Goal: Communication & Community: Connect with others

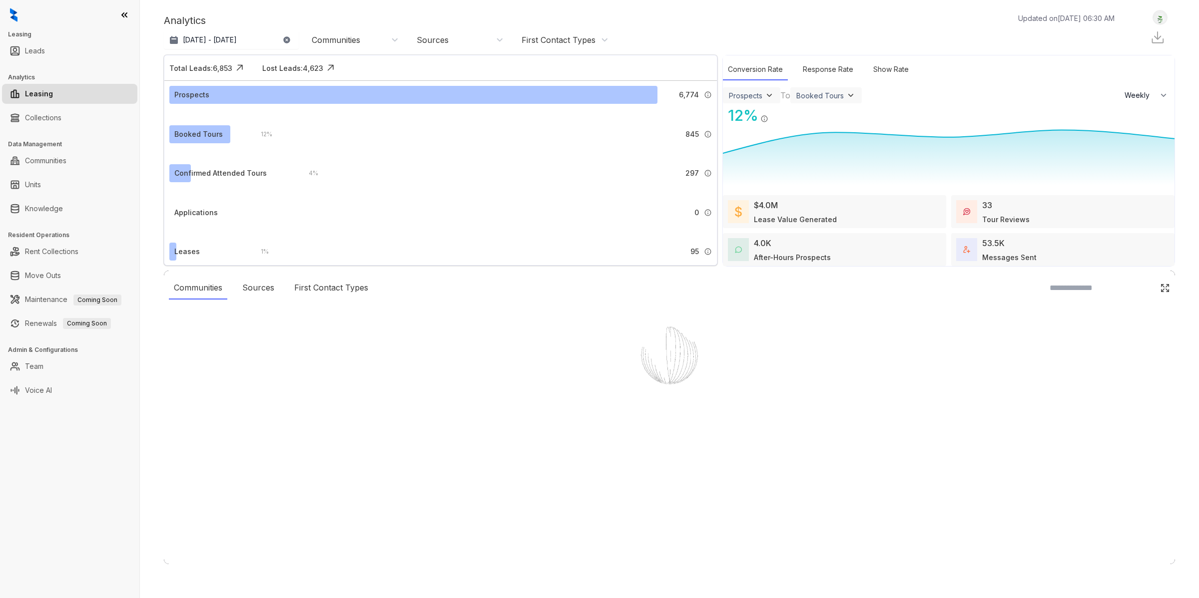
select select "******"
click at [66, 168] on link "Communities" at bounding box center [45, 161] width 41 height 20
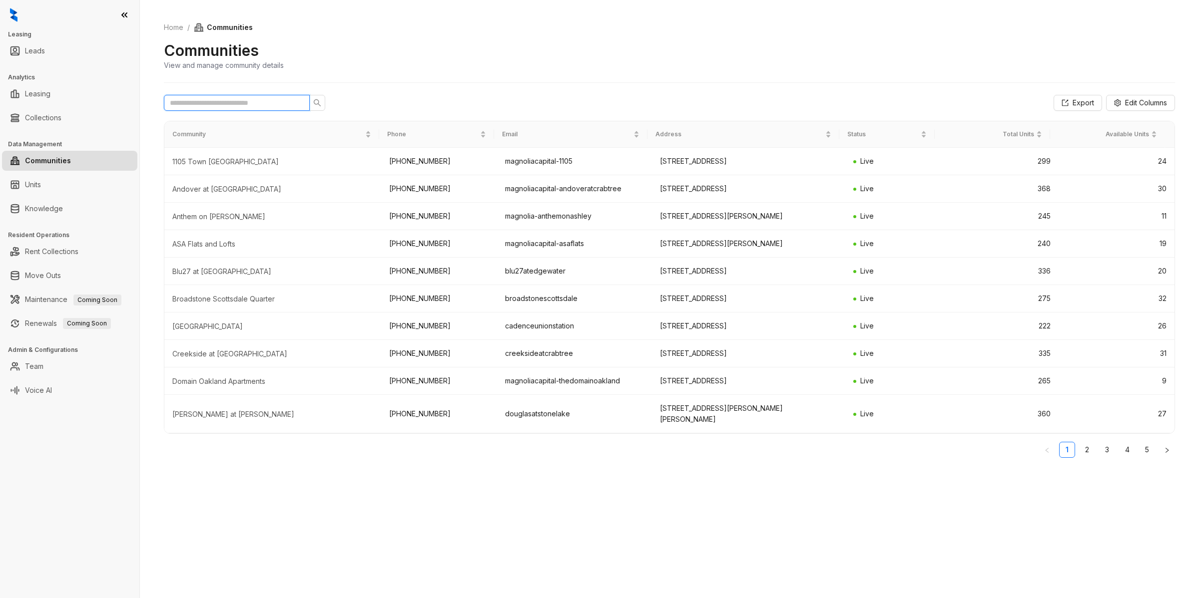
click at [213, 106] on input "text" at bounding box center [233, 102] width 126 height 11
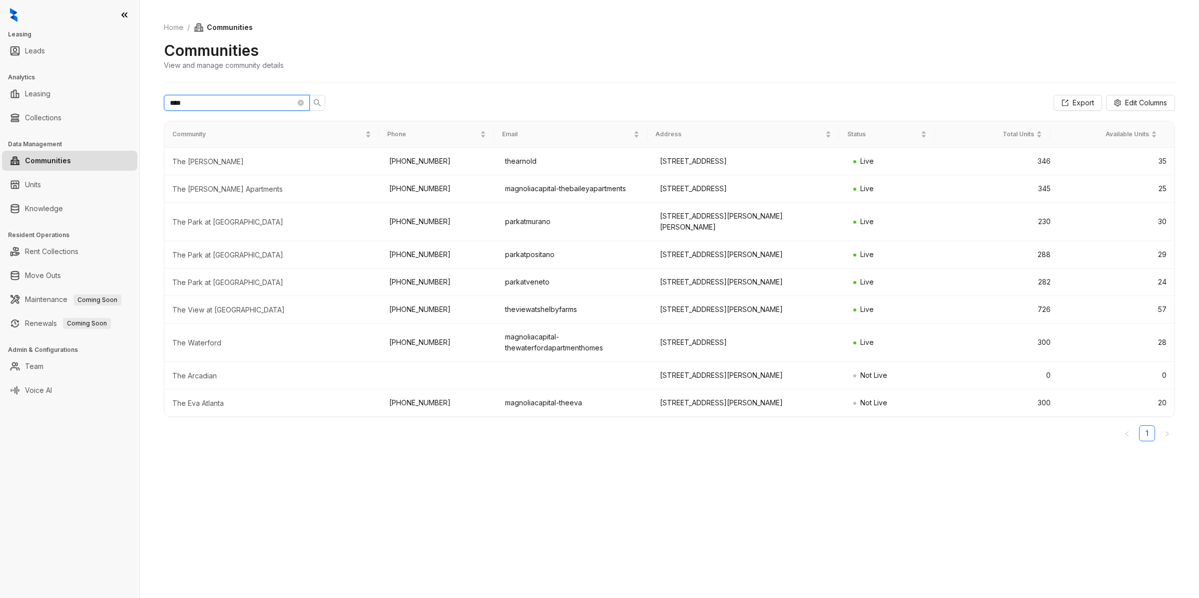
drag, startPoint x: 186, startPoint y: 103, endPoint x: 135, endPoint y: 106, distance: 51.5
click at [135, 106] on div "Leasing Leads Analytics Leasing Collections Data Management Communities Units K…" at bounding box center [599, 299] width 1199 height 598
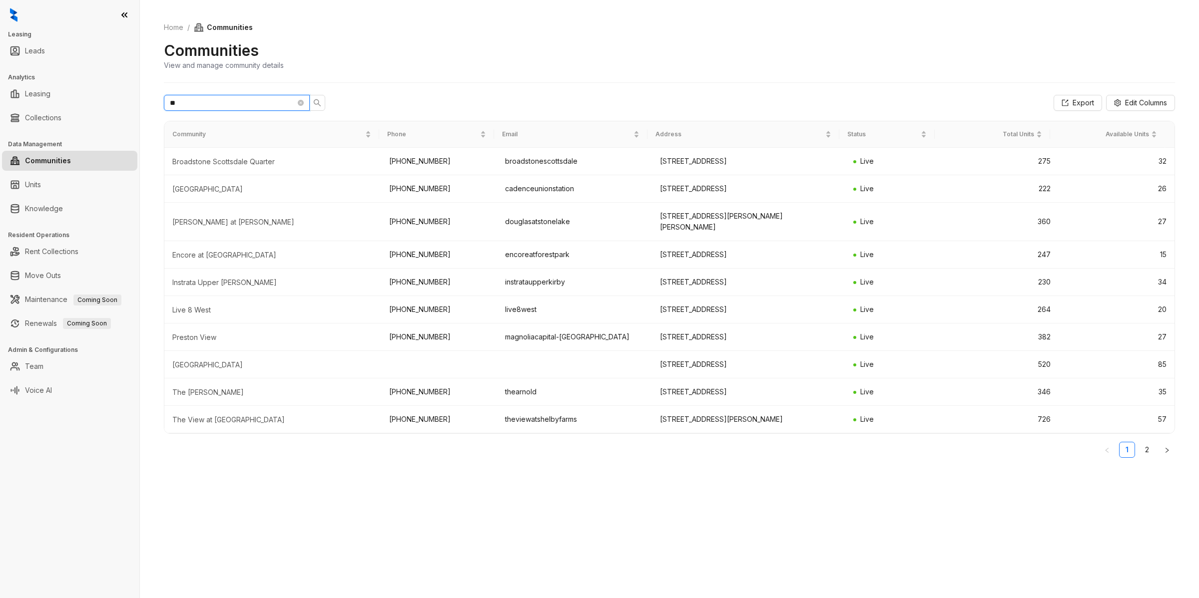
type input "*"
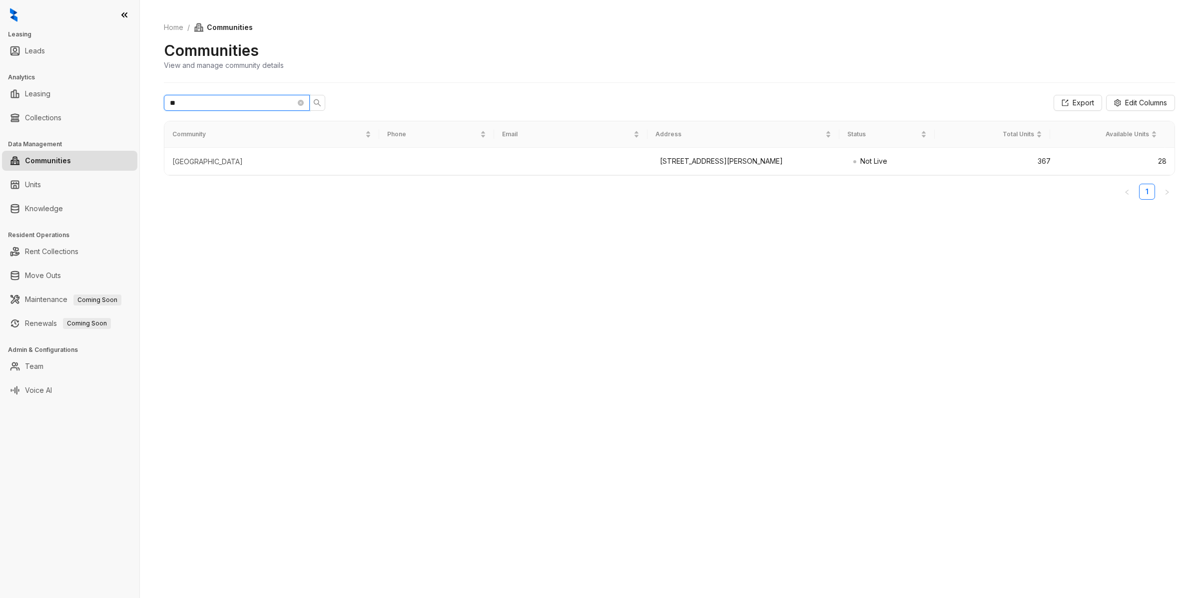
type input "*"
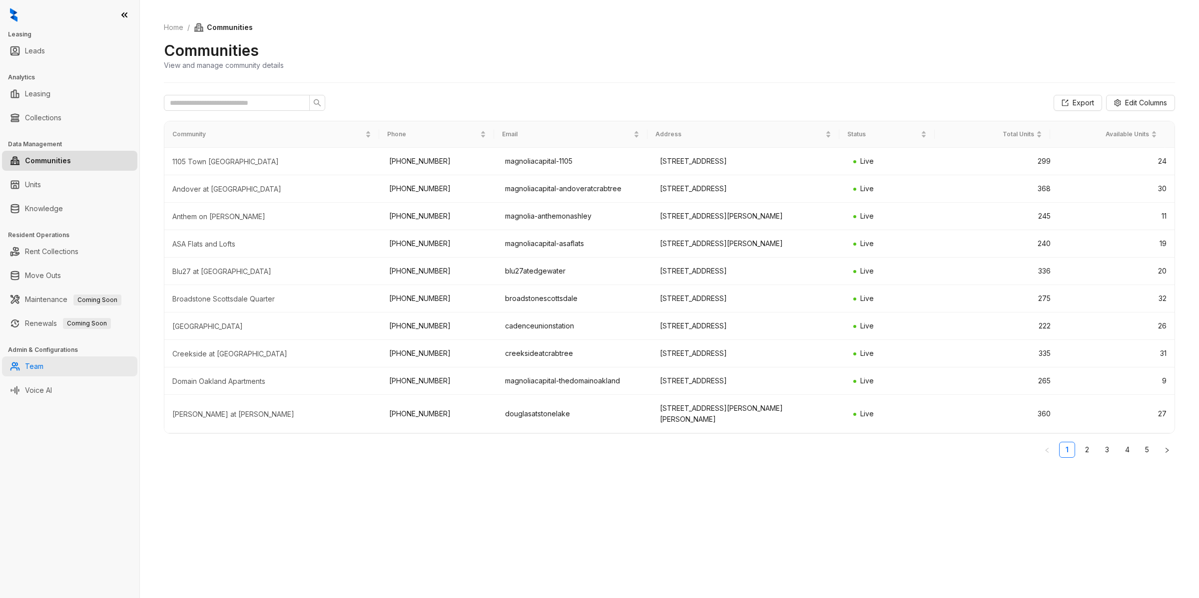
click at [43, 361] on link "Team" at bounding box center [34, 367] width 18 height 20
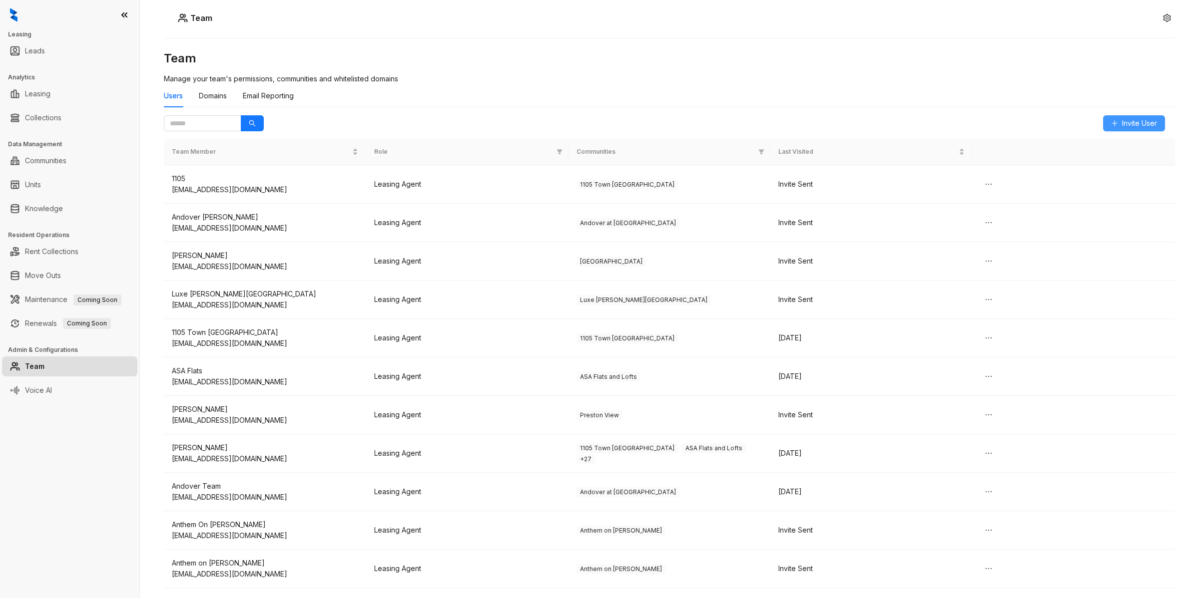
click at [1157, 126] on button "Invite User" at bounding box center [1134, 123] width 62 height 16
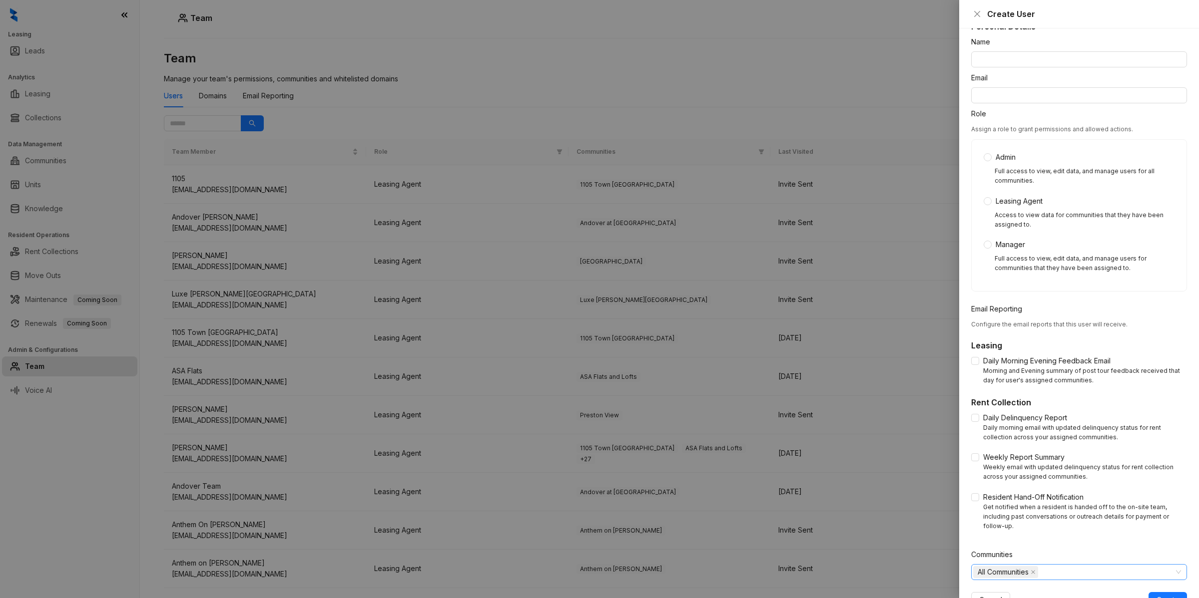
scroll to position [54, 0]
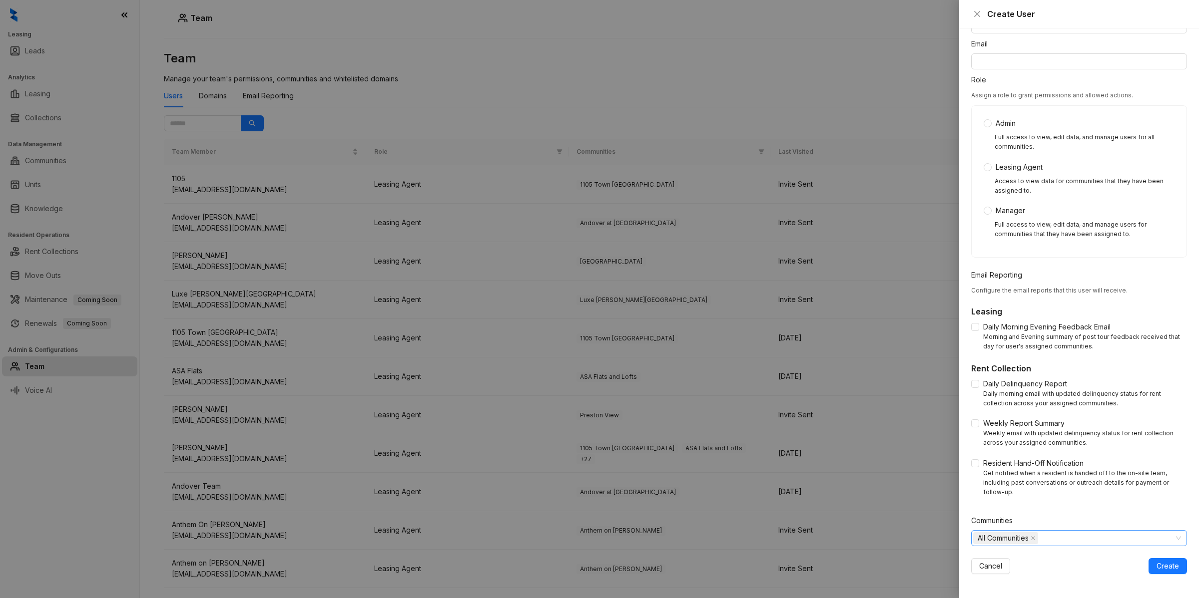
click at [986, 540] on span "All Communities" at bounding box center [1003, 538] width 51 height 11
click at [978, 557] on span "caret-down" at bounding box center [979, 559] width 5 height 5
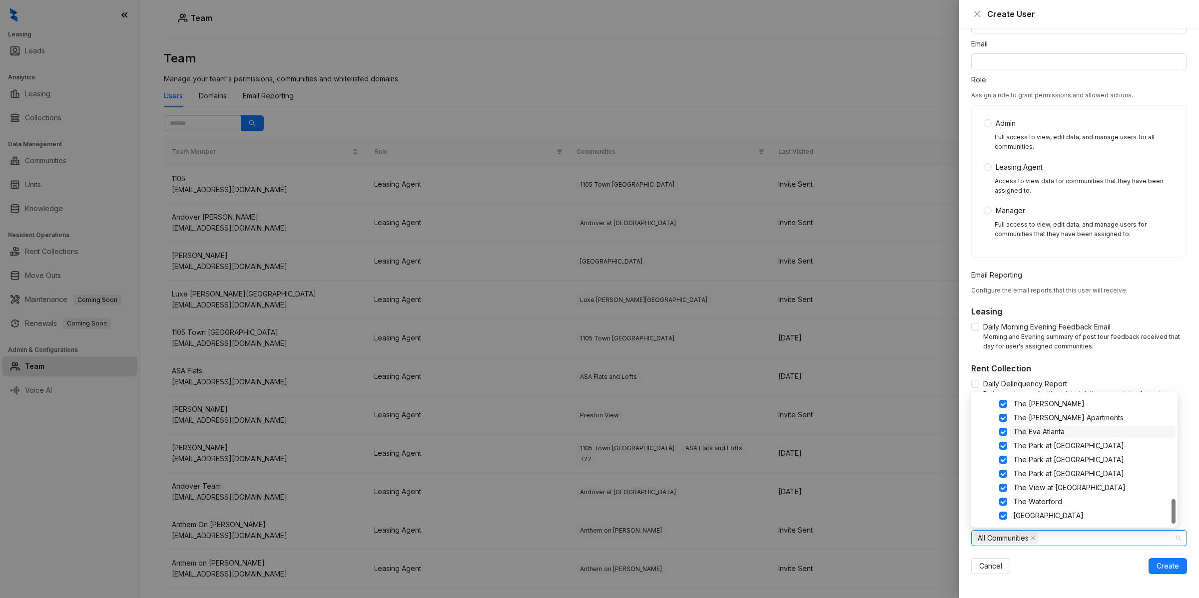
scroll to position [467, 0]
click at [748, 113] on div at bounding box center [599, 299] width 1199 height 598
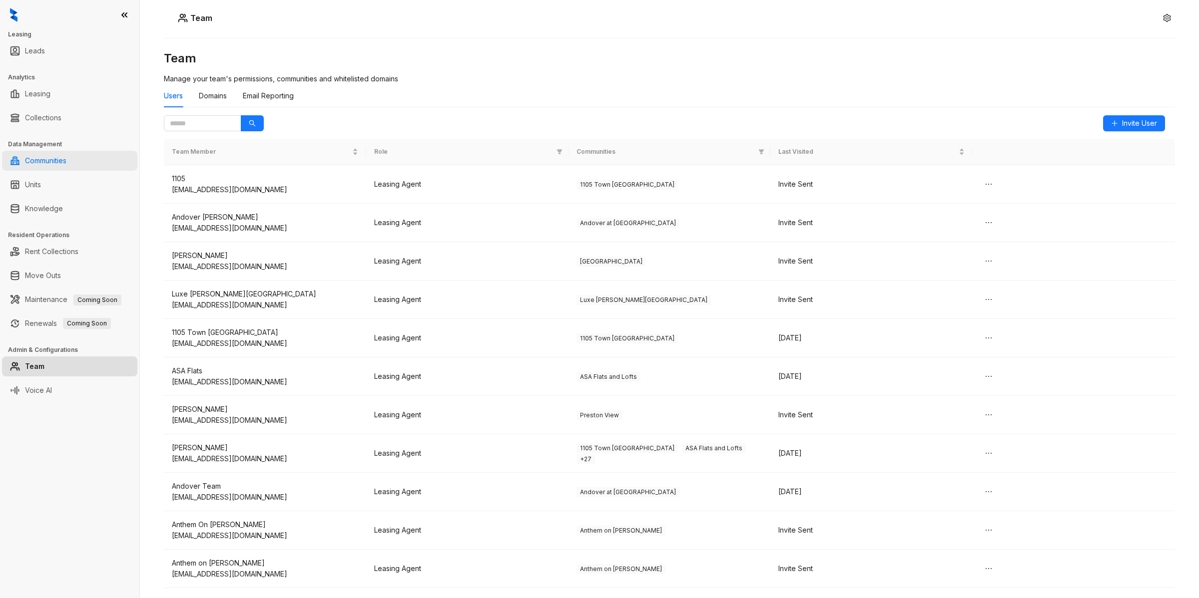
click at [40, 155] on link "Communities" at bounding box center [45, 161] width 41 height 20
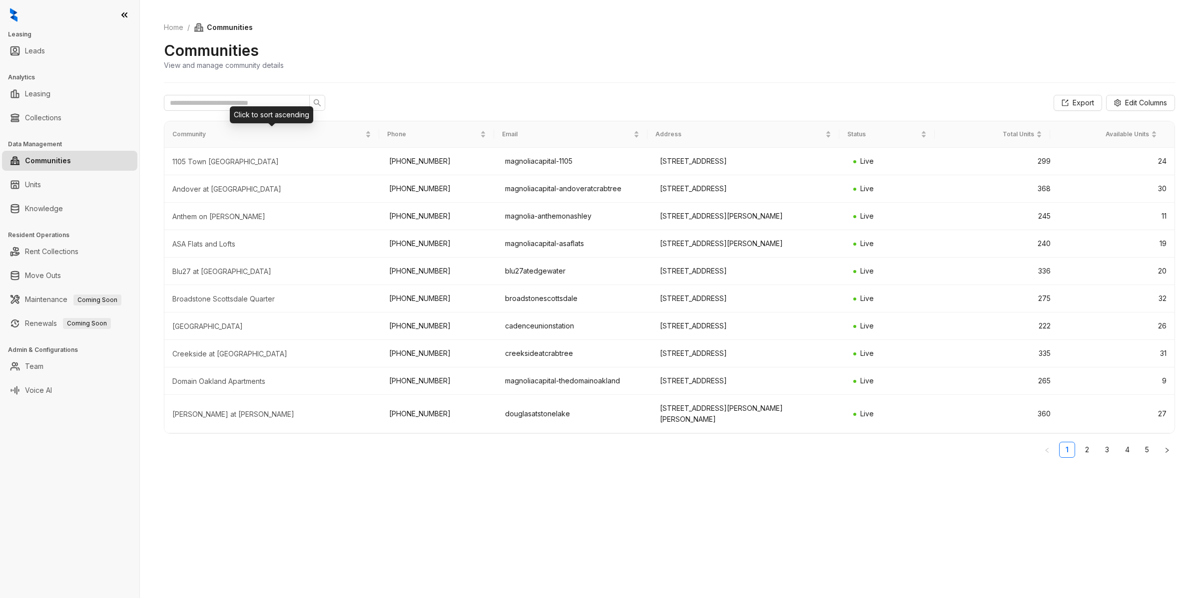
click at [213, 115] on div "Export Edit Columns Community Phone Email Address Status Total Units Available …" at bounding box center [669, 278] width 1011 height 391
click at [213, 110] on span at bounding box center [237, 103] width 146 height 16
click at [43, 364] on link "Team" at bounding box center [34, 367] width 18 height 20
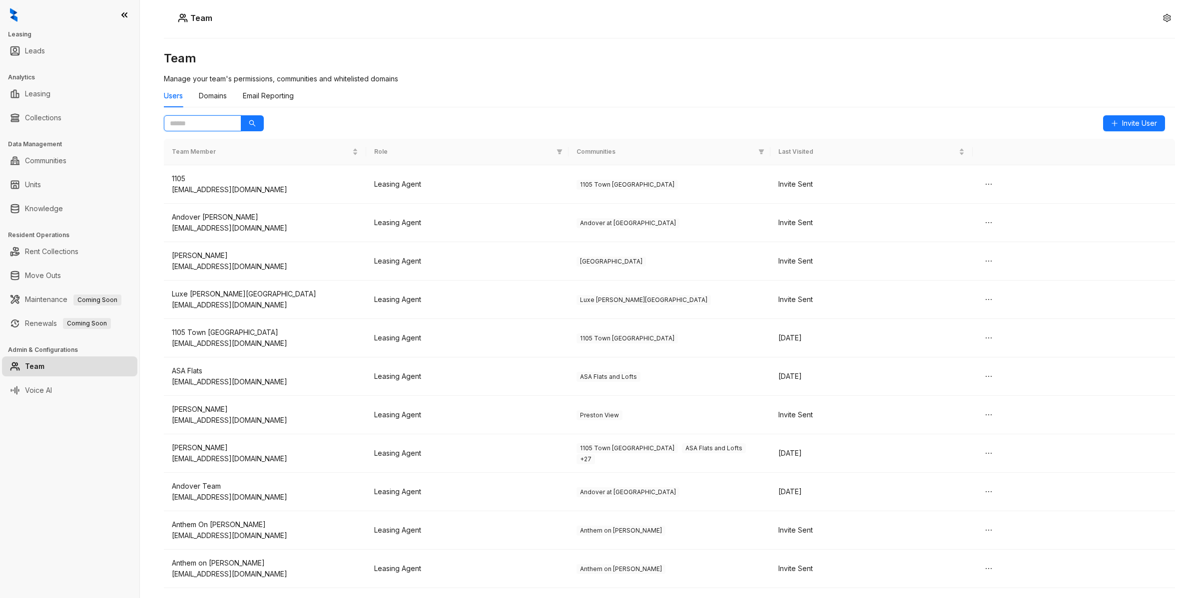
click at [200, 123] on input "text" at bounding box center [198, 123] width 57 height 11
type input "***"
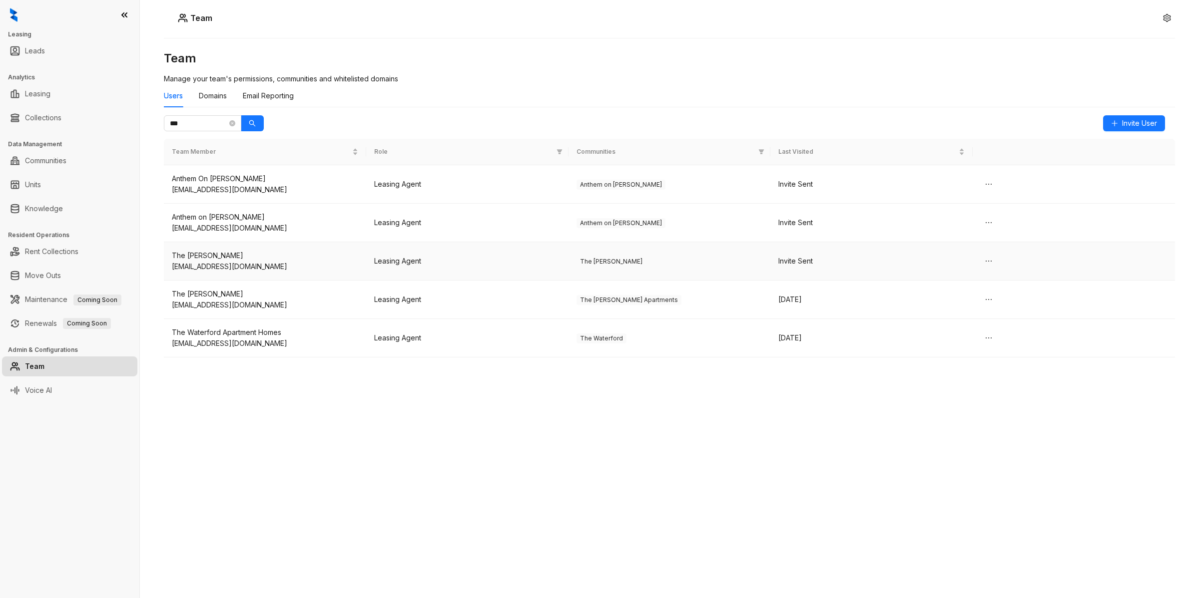
click at [188, 255] on div "The [PERSON_NAME]" at bounding box center [265, 255] width 186 height 11
